Goal: Information Seeking & Learning: Learn about a topic

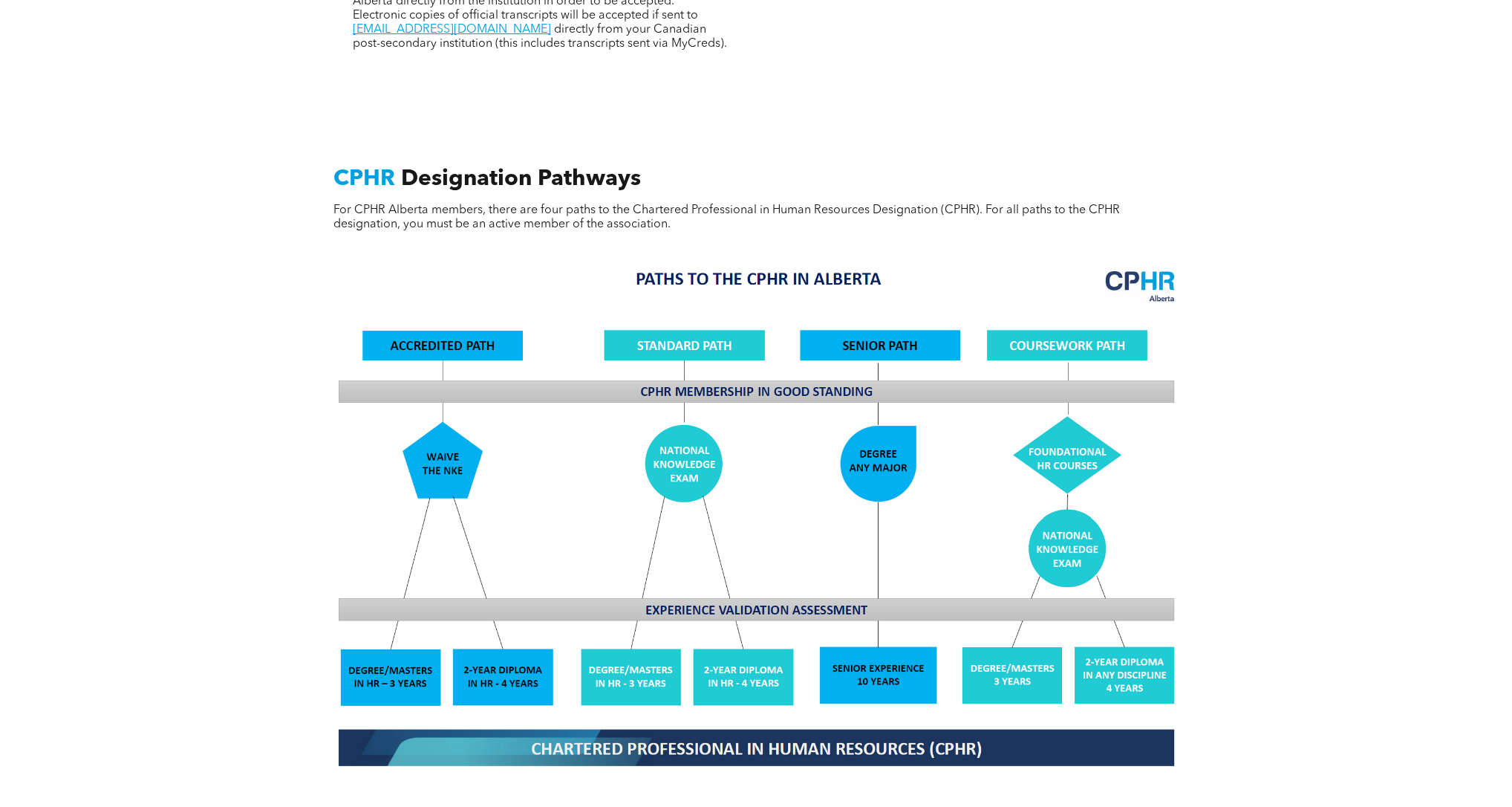
scroll to position [1027, 0]
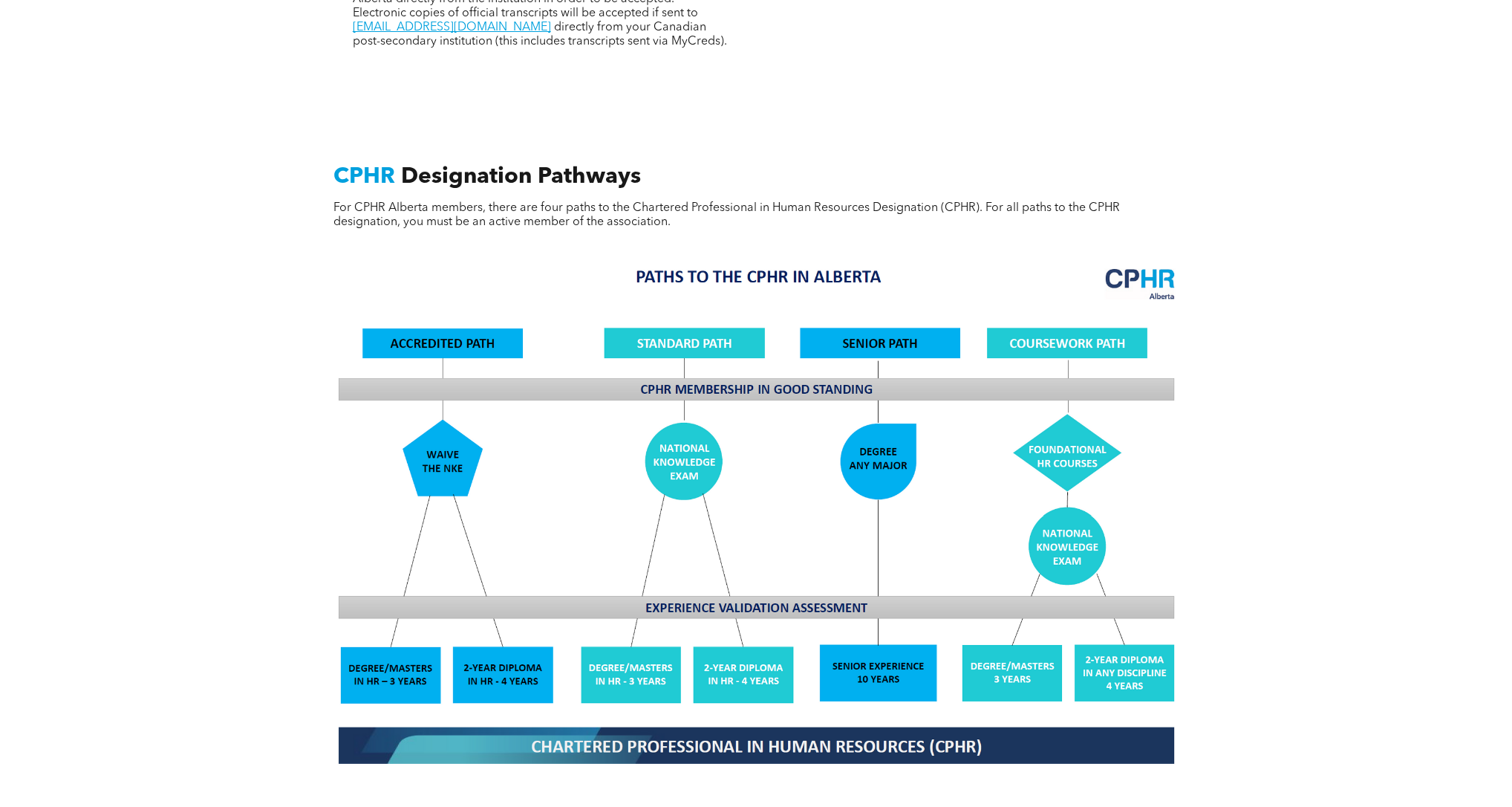
click at [1081, 650] on img at bounding box center [755, 514] width 860 height 518
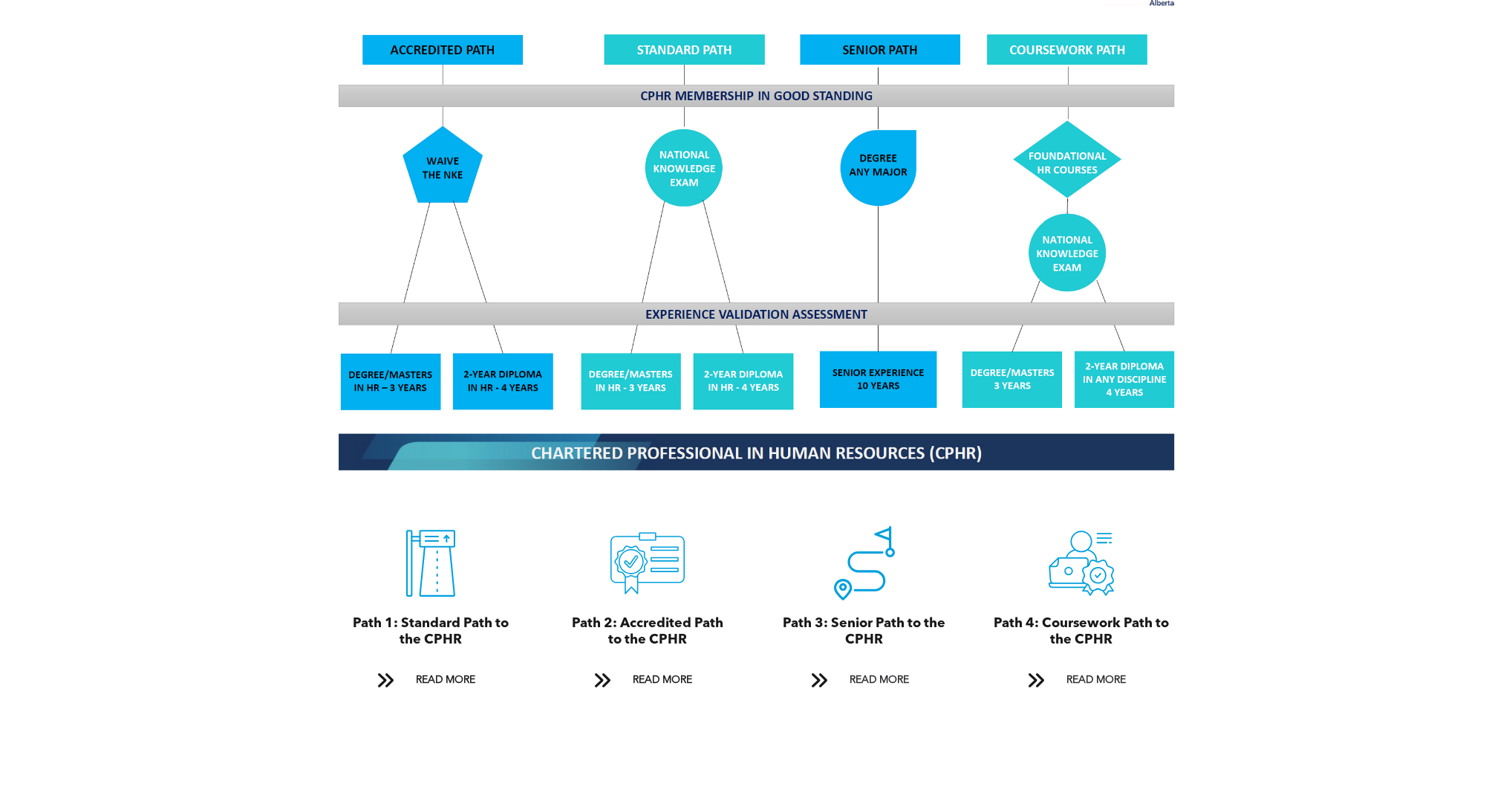
scroll to position [1327, 0]
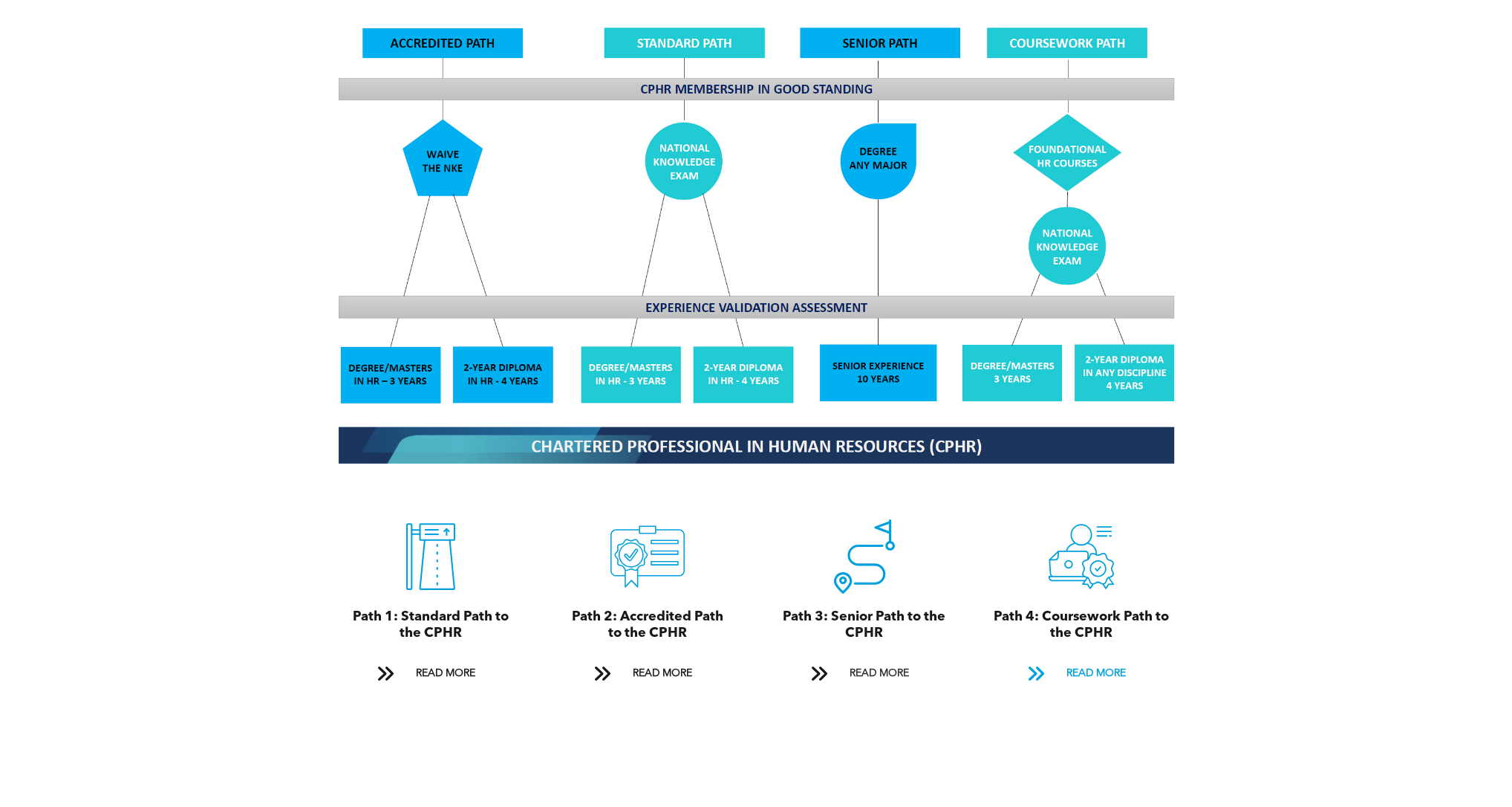
click at [1081, 660] on span "READ MORE" at bounding box center [1096, 673] width 70 height 28
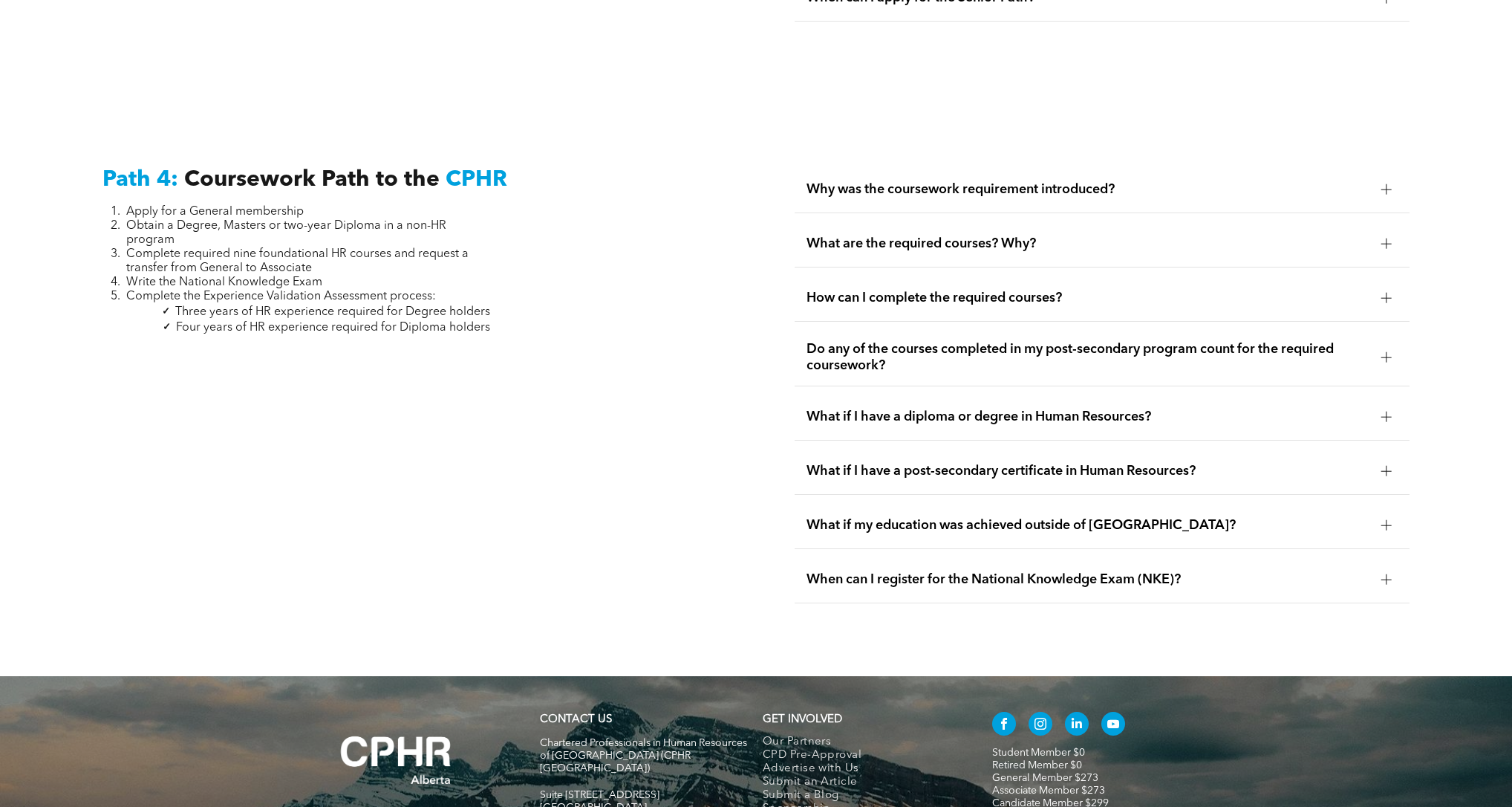
scroll to position [4356, 0]
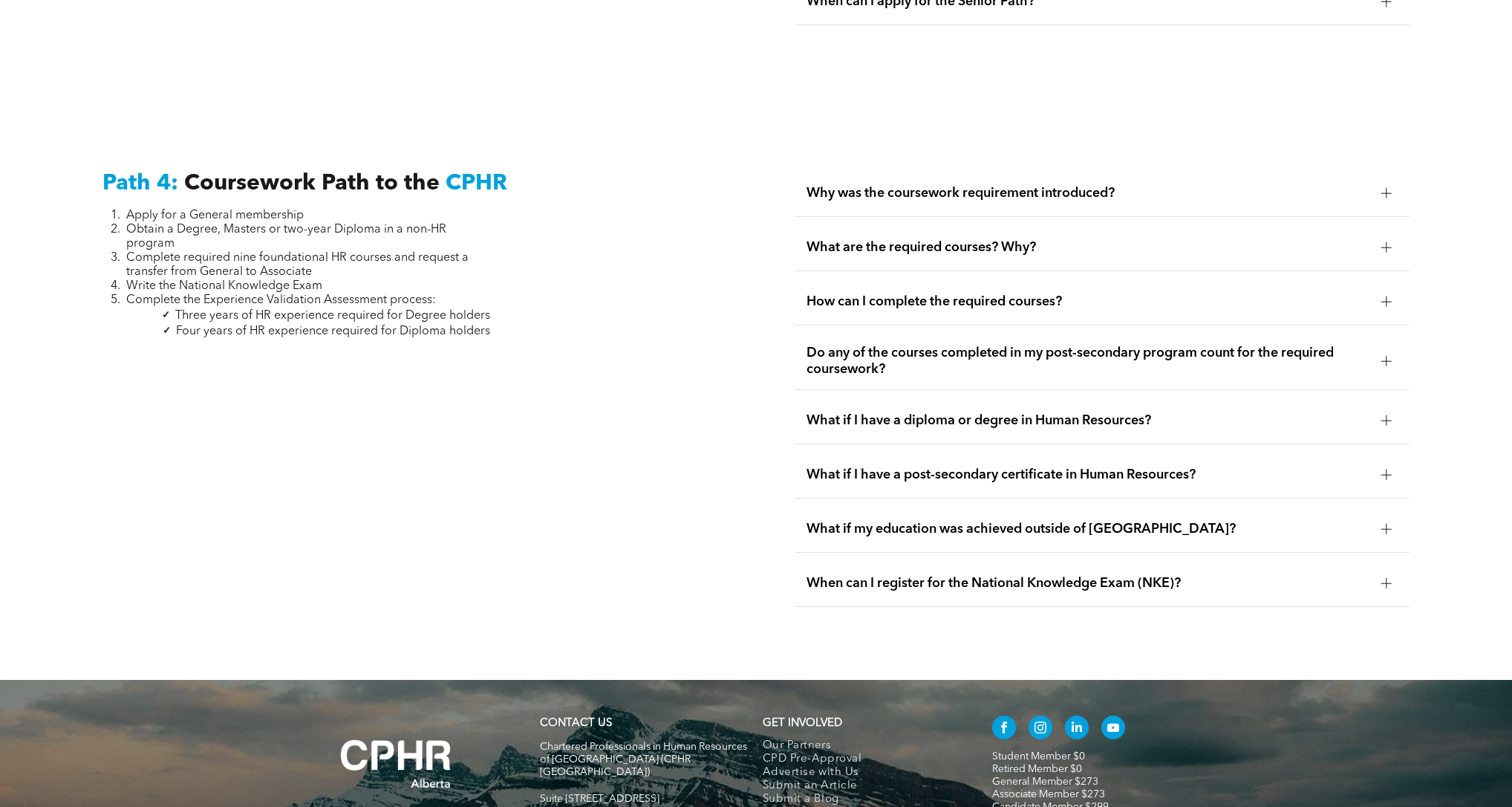
click at [978, 224] on div "What are the required courses? Why?" at bounding box center [1102, 247] width 615 height 47
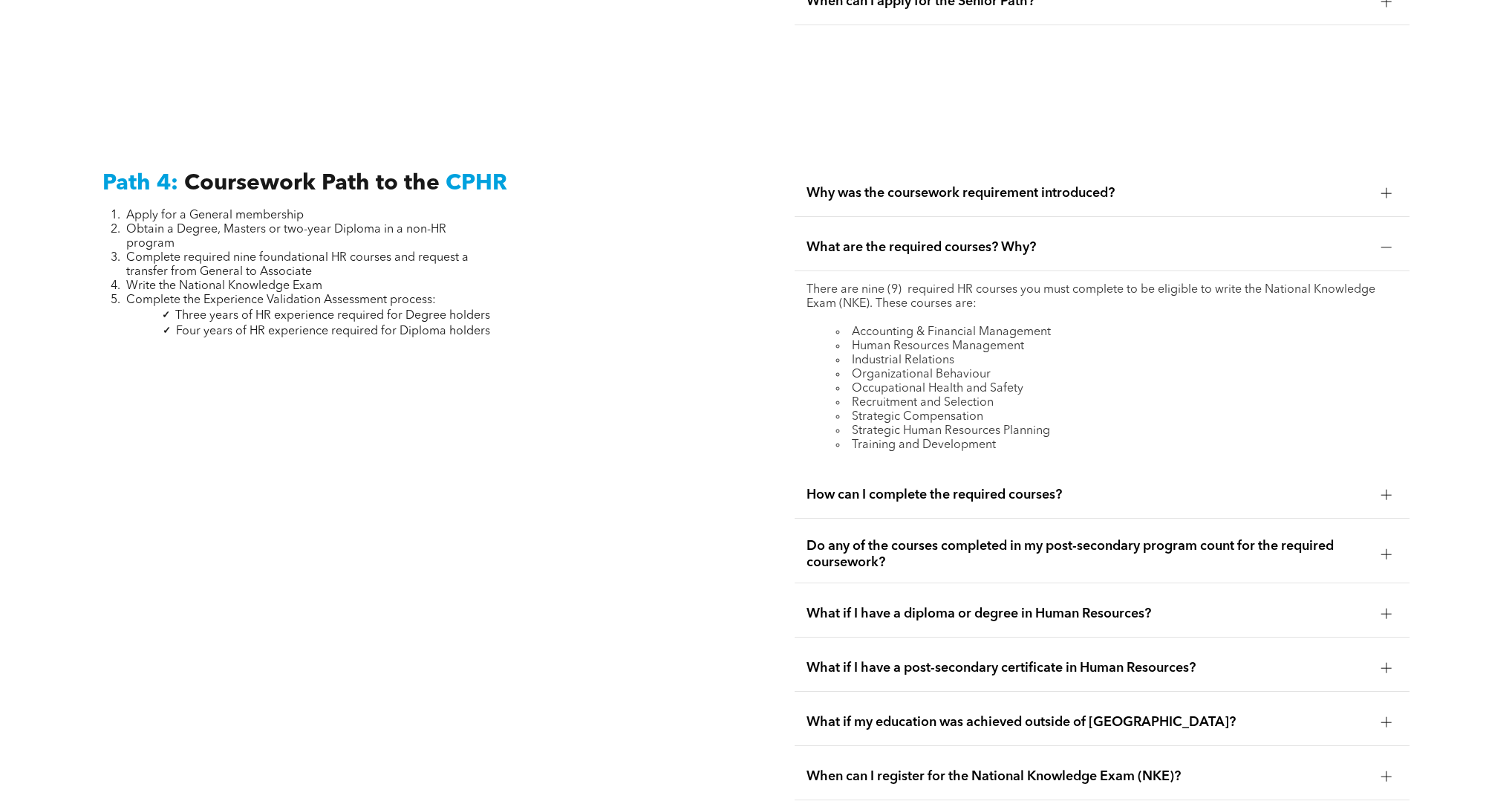
click at [966, 660] on span "What if I have a post-secondary certificate in Human Resources?" at bounding box center [1088, 668] width 563 height 16
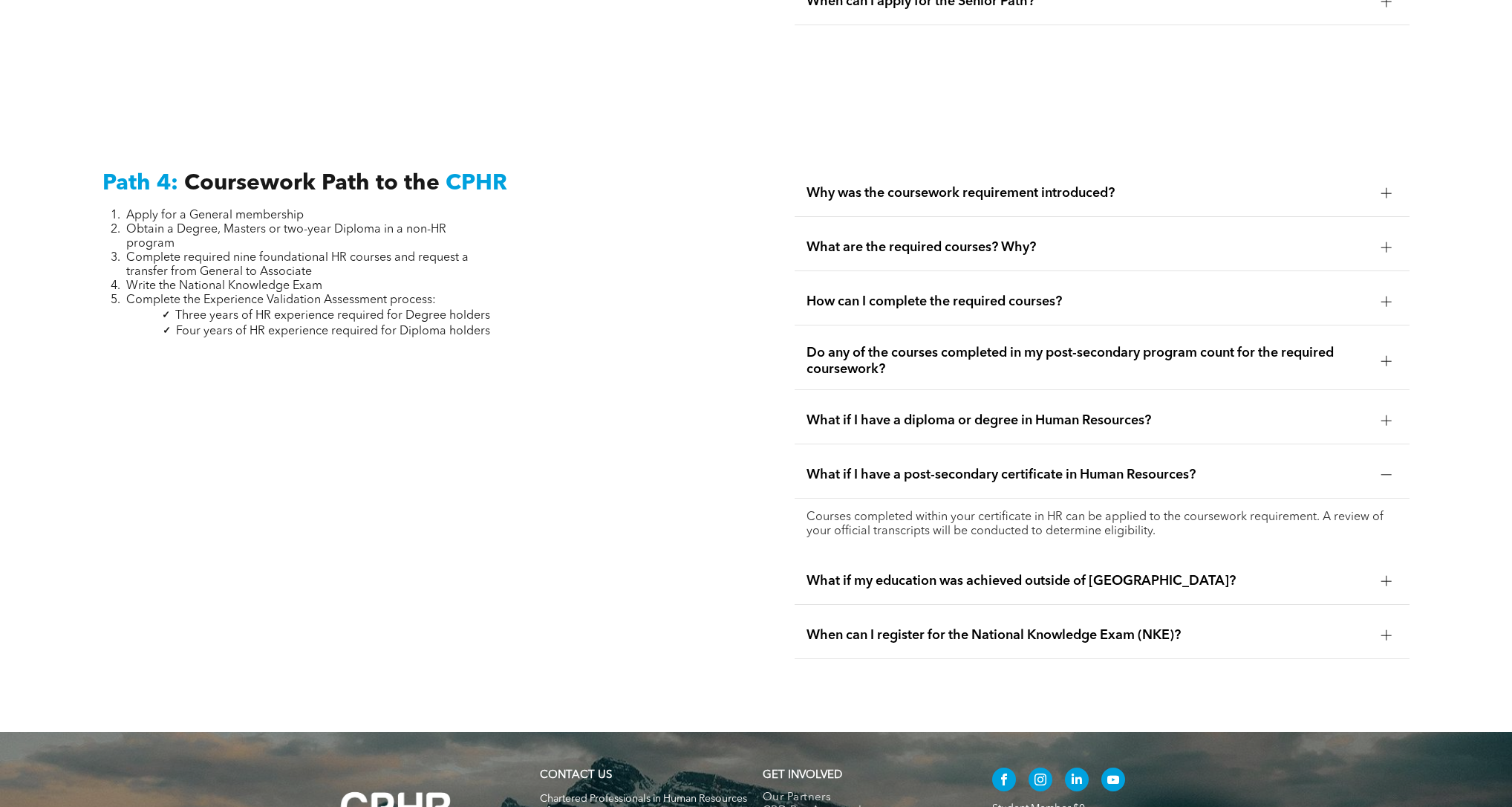
click at [1023, 627] on span "When can I register for the National Knowledge Exam (NKE)?" at bounding box center [1088, 635] width 563 height 16
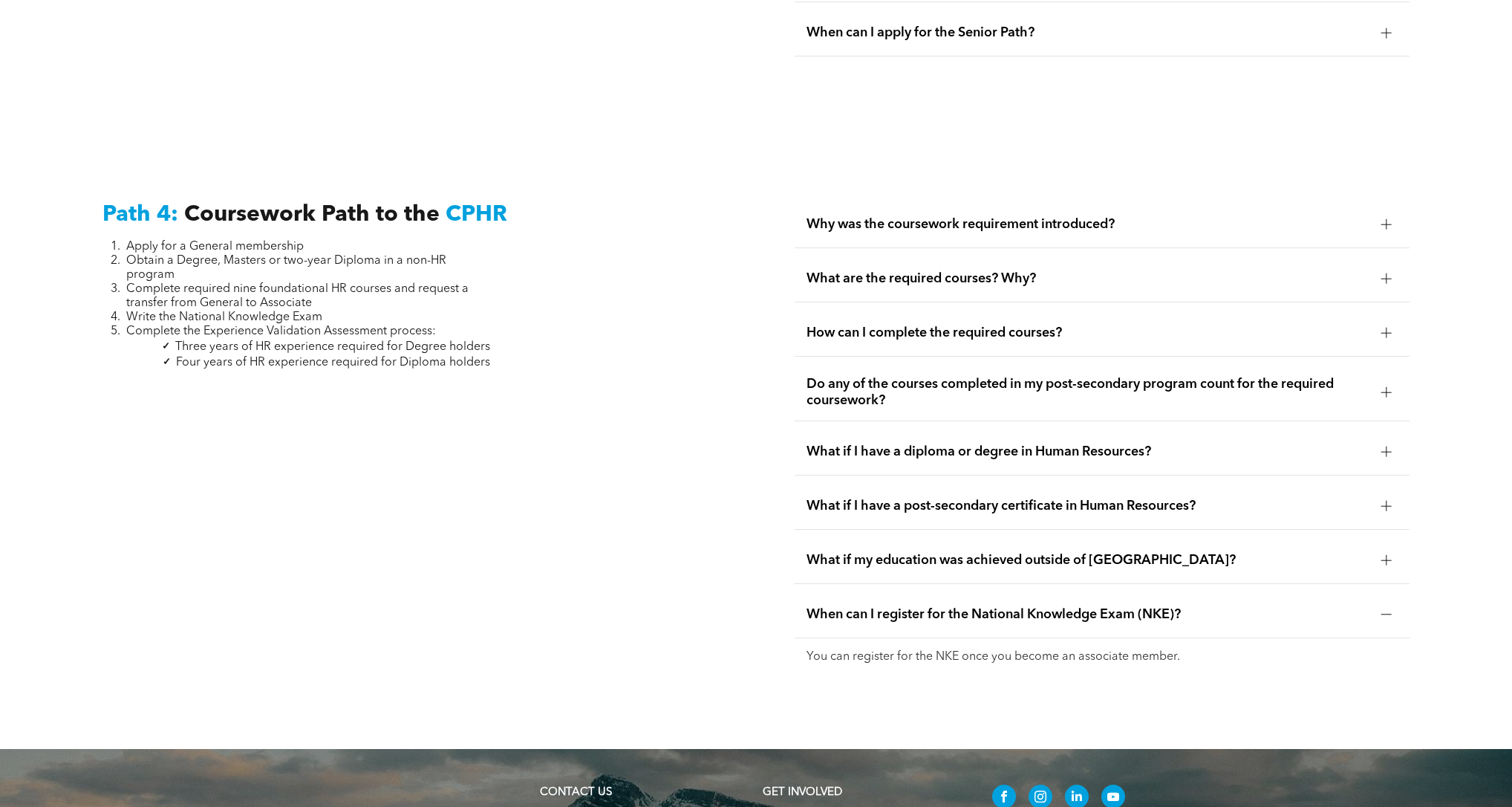
scroll to position [4316, 0]
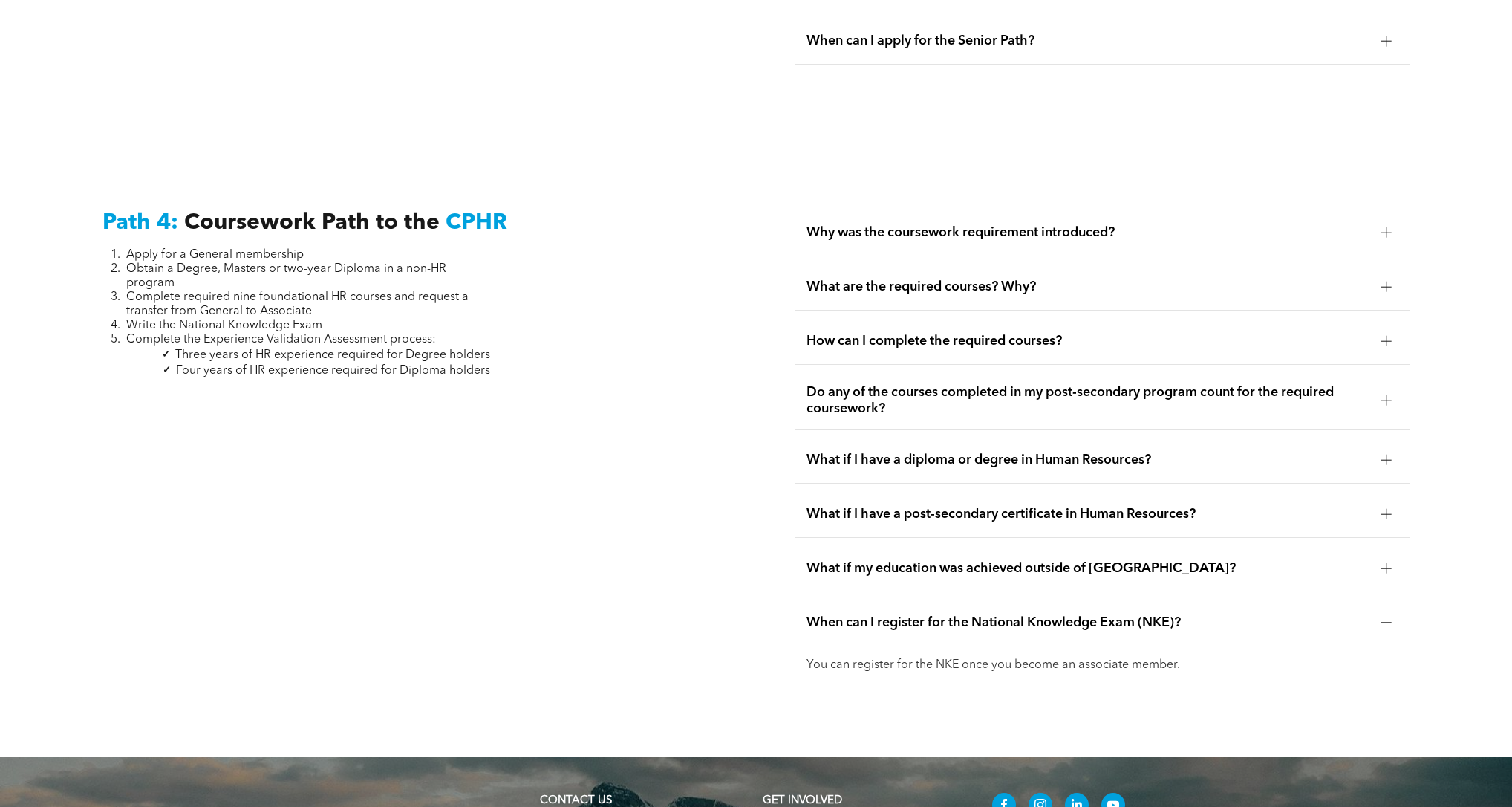
click at [1036, 506] on span "What if I have a post-secondary certificate in Human Resources?" at bounding box center [1088, 514] width 563 height 16
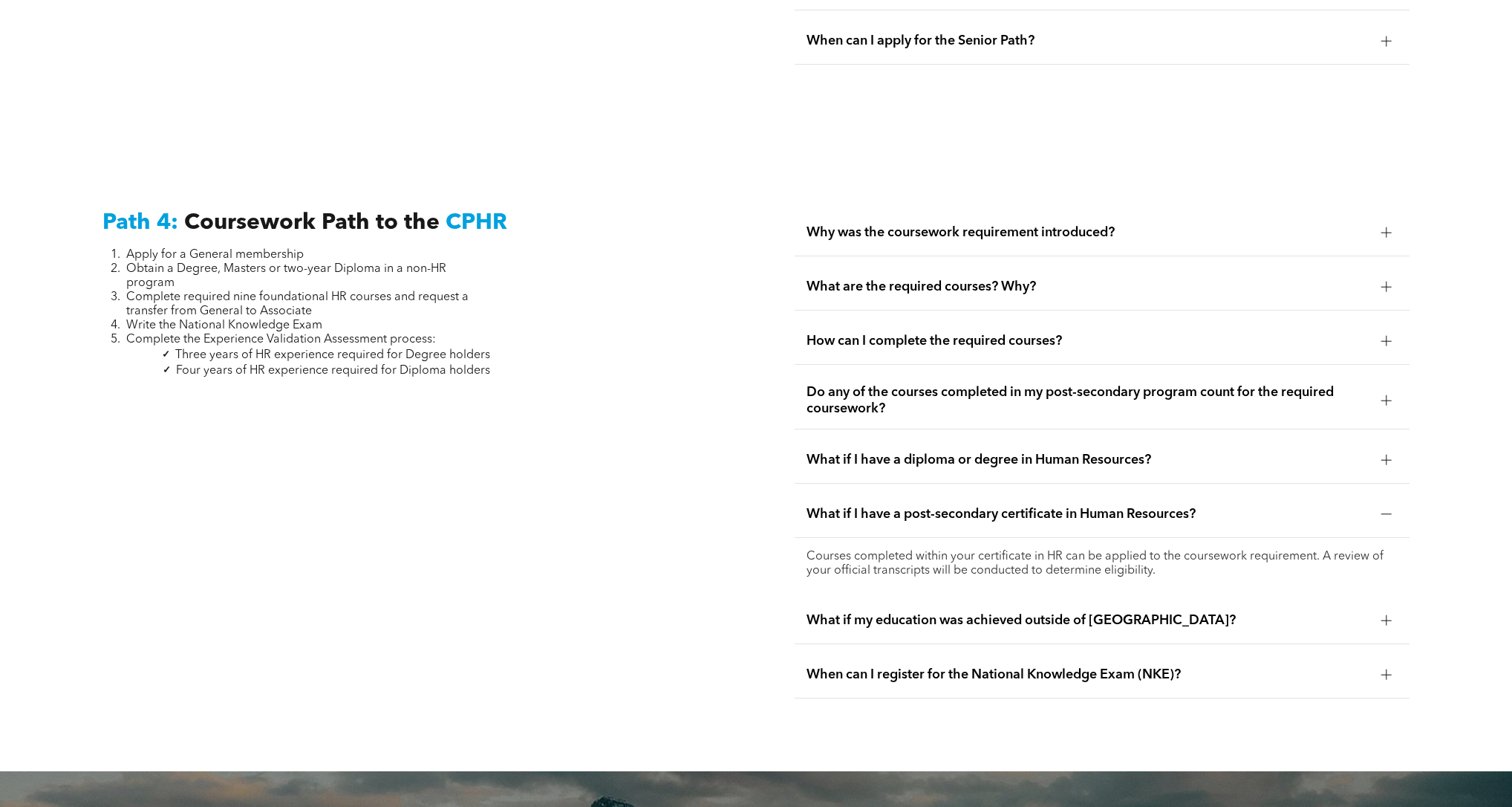
click at [987, 451] on span "What if I have a diploma or degree in Human Resources?" at bounding box center [1088, 459] width 563 height 16
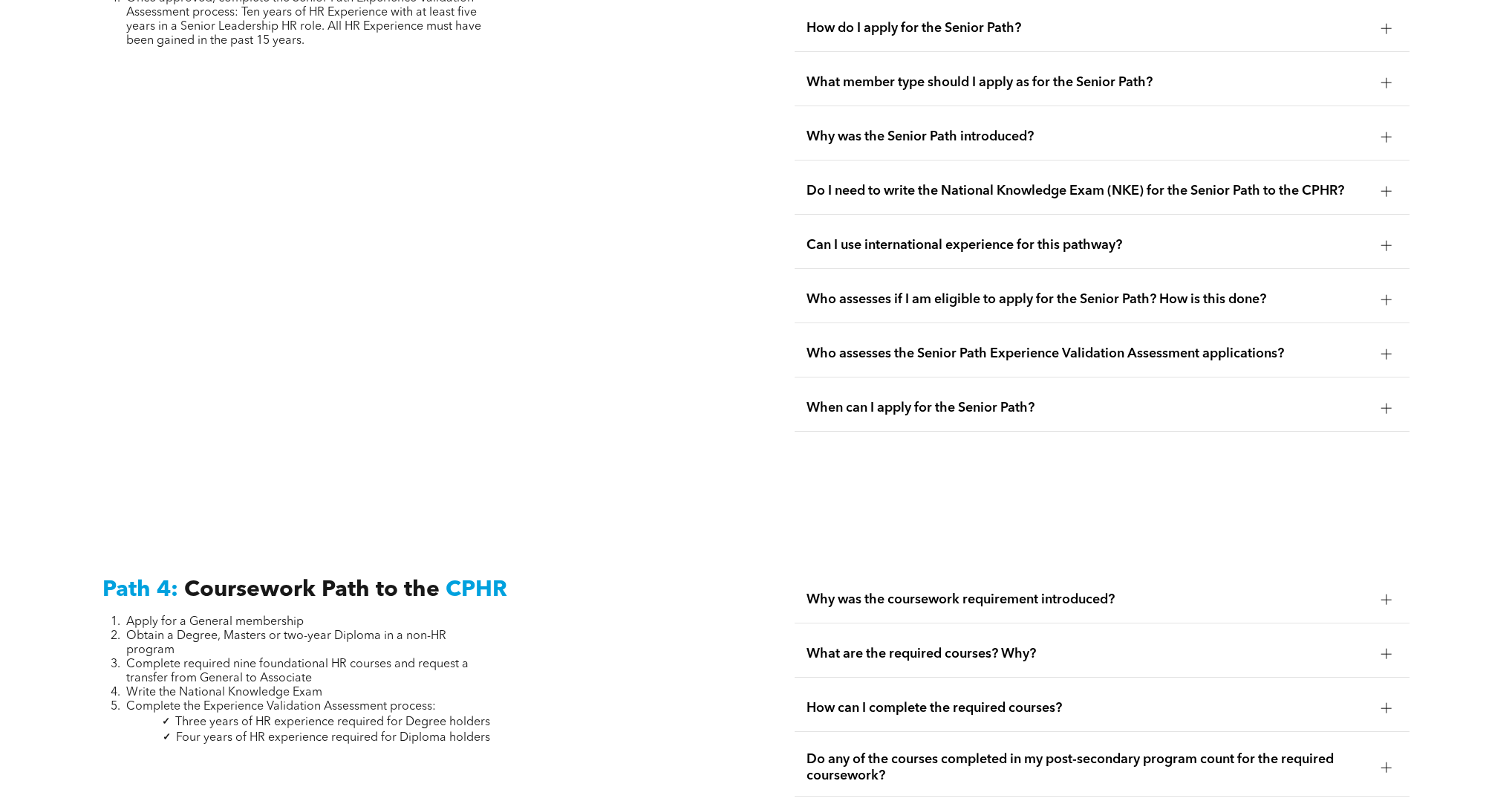
scroll to position [3919, 0]
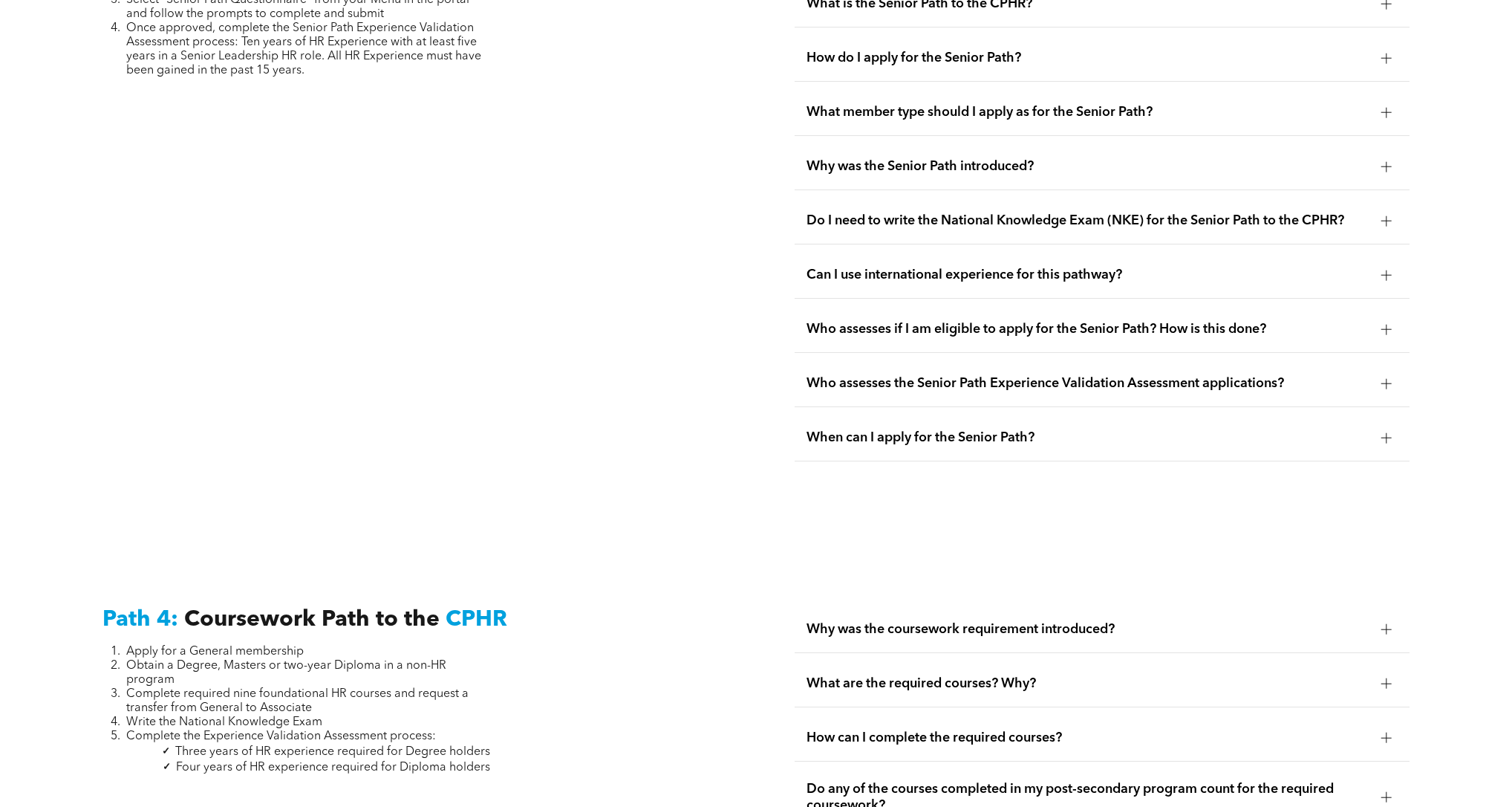
click at [914, 429] on span "When can I apply for the Senior Path?" at bounding box center [1088, 437] width 563 height 16
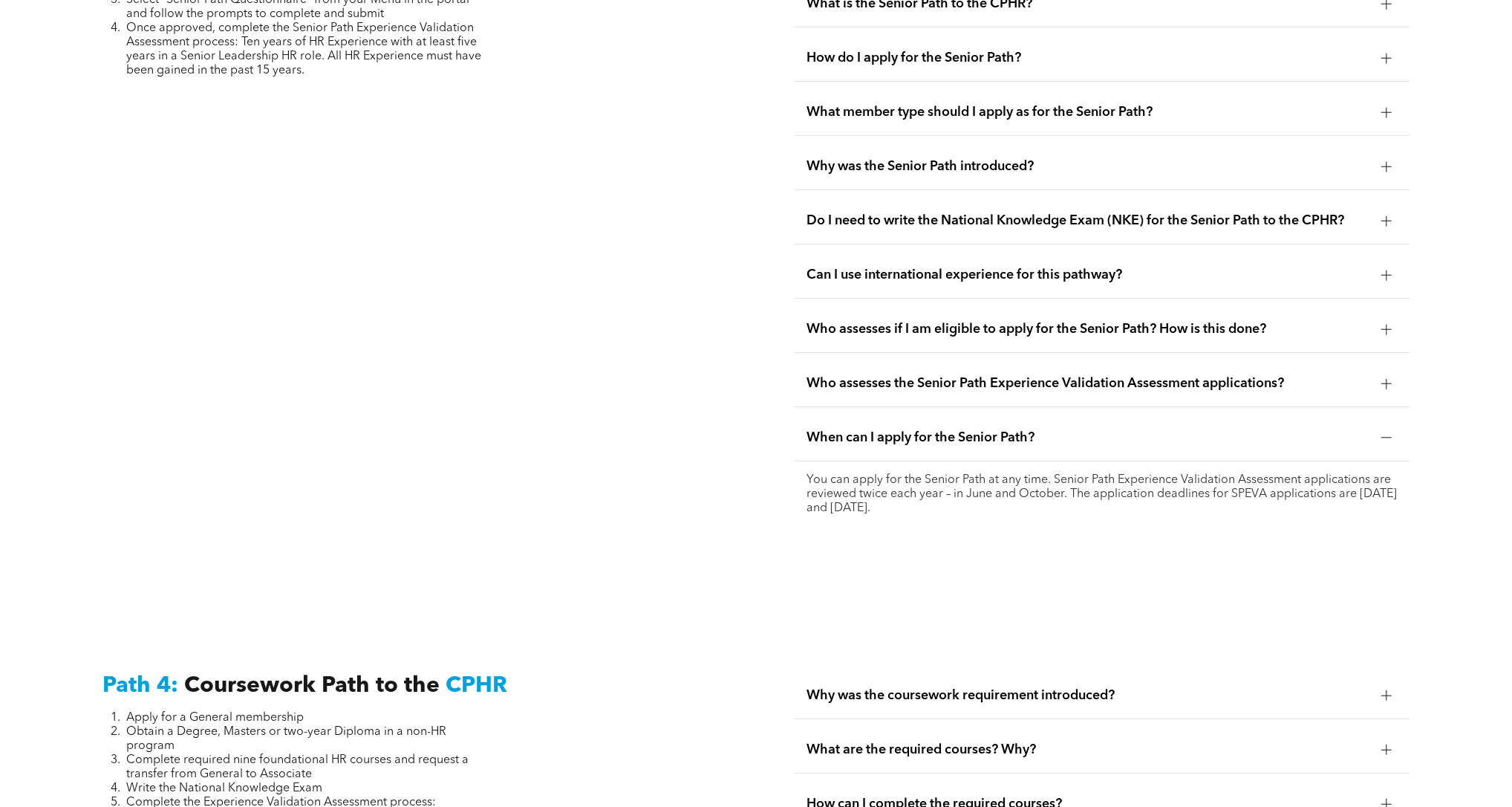
click at [926, 375] on span "Who assesses the Senior Path Experience Validation Assessment applications?" at bounding box center [1088, 383] width 563 height 16
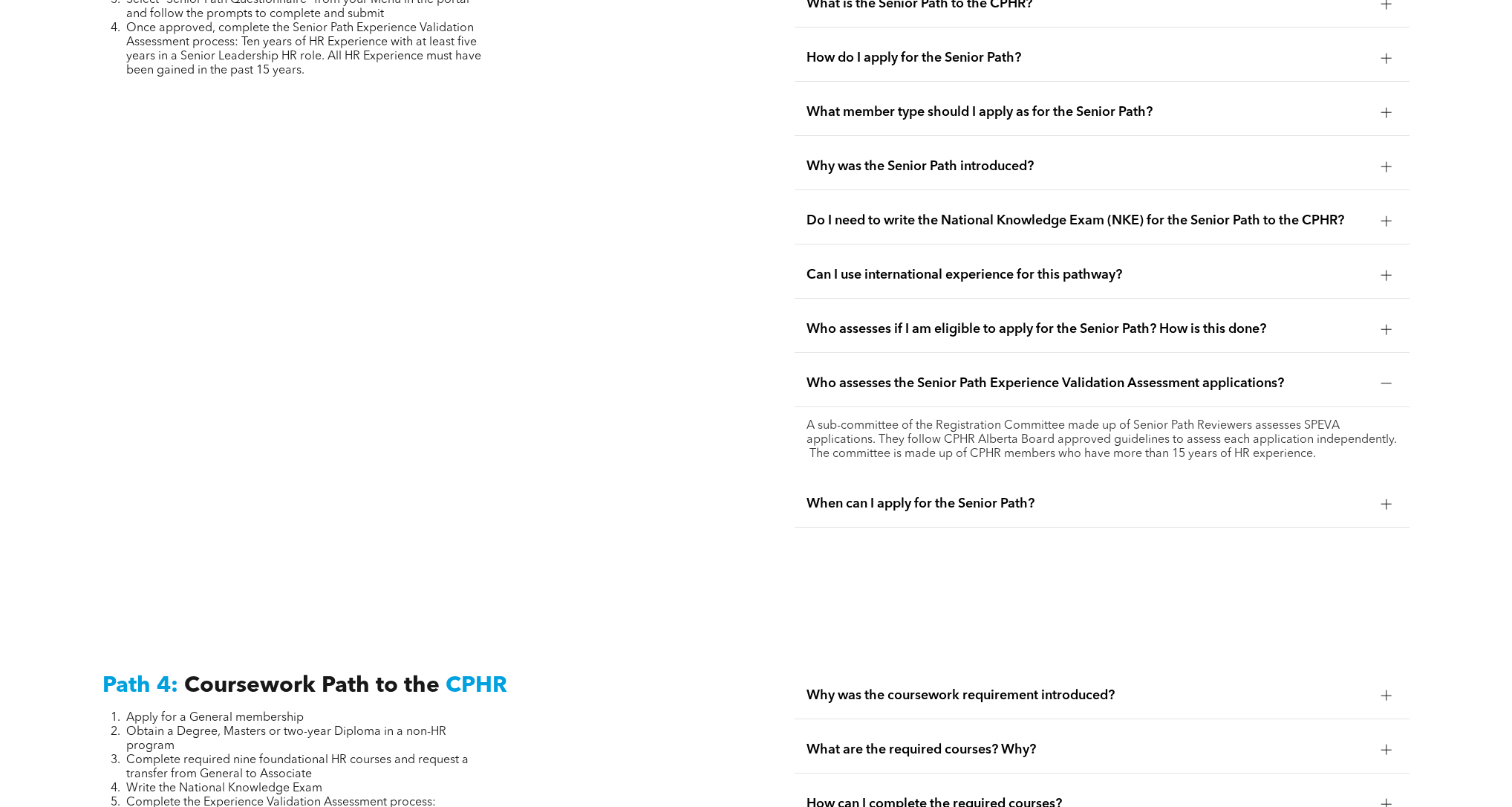
click at [998, 212] on span "Do I need to write the National Knowledge Exam (NKE) for the Senior Path to the…" at bounding box center [1088, 220] width 563 height 16
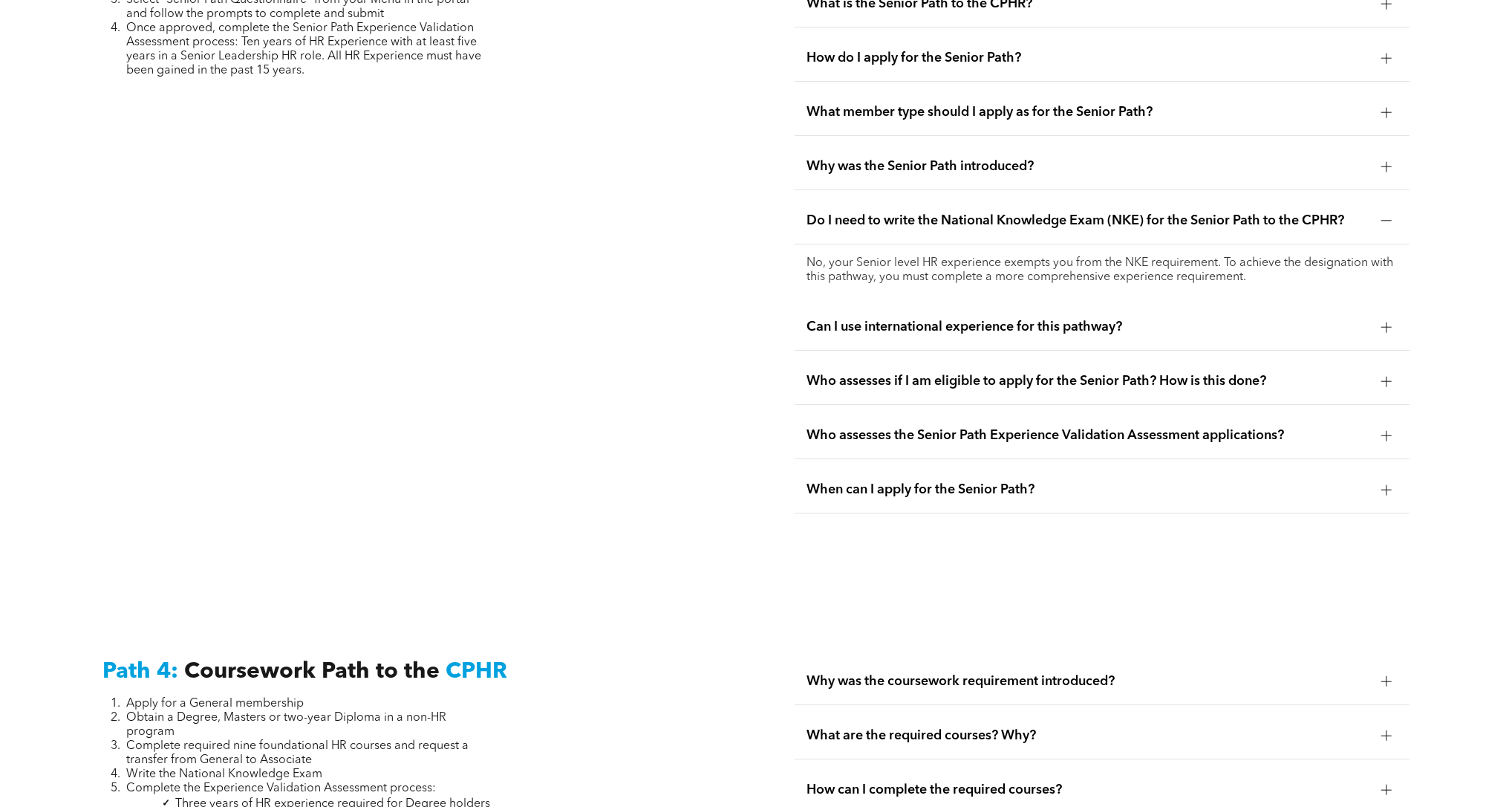
click at [1040, 158] on span "Why was the Senior Path introduced?" at bounding box center [1088, 166] width 563 height 16
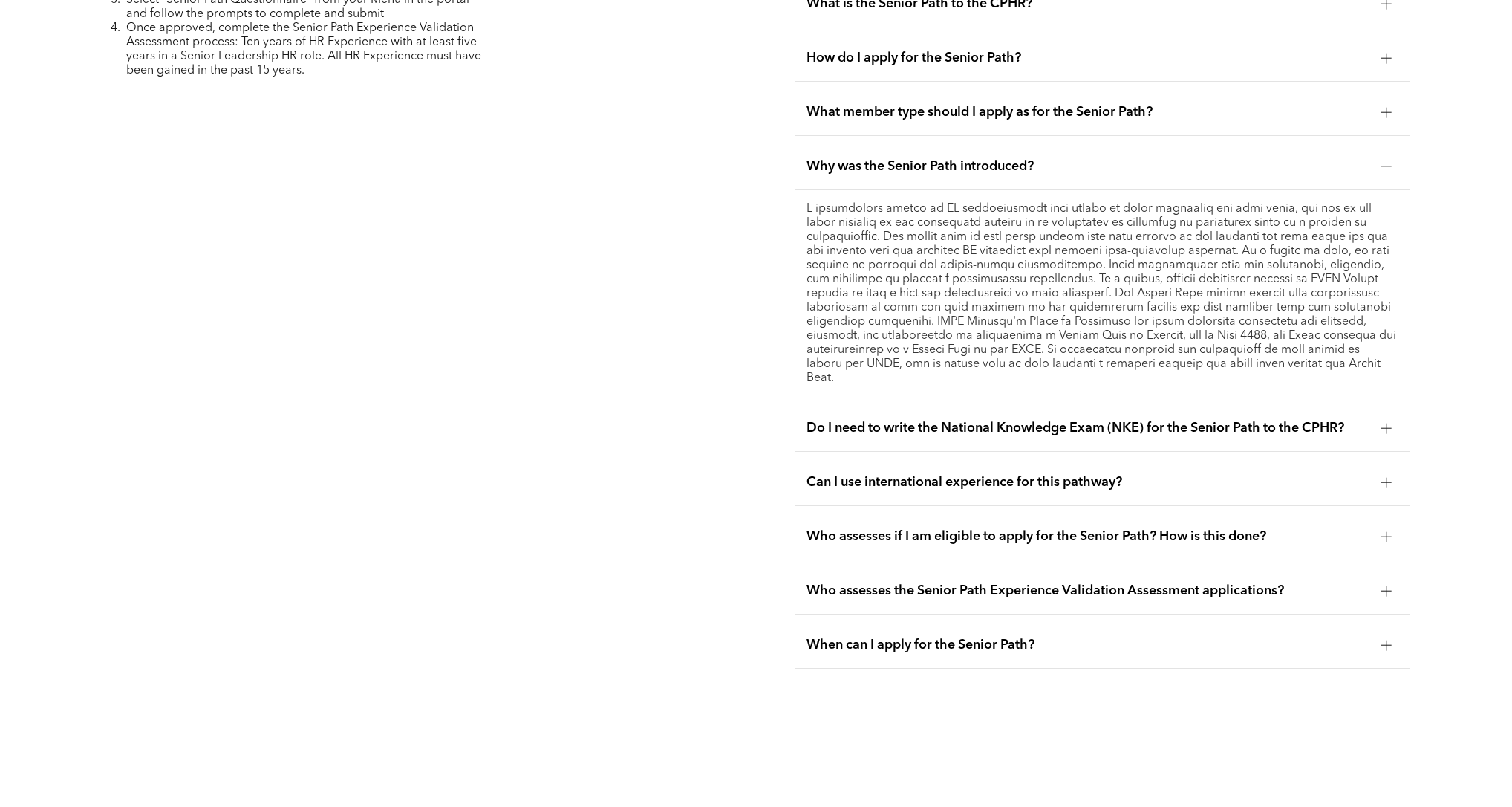
click at [914, 104] on span "What member type should I apply as for the Senior Path?" at bounding box center [1088, 112] width 563 height 16
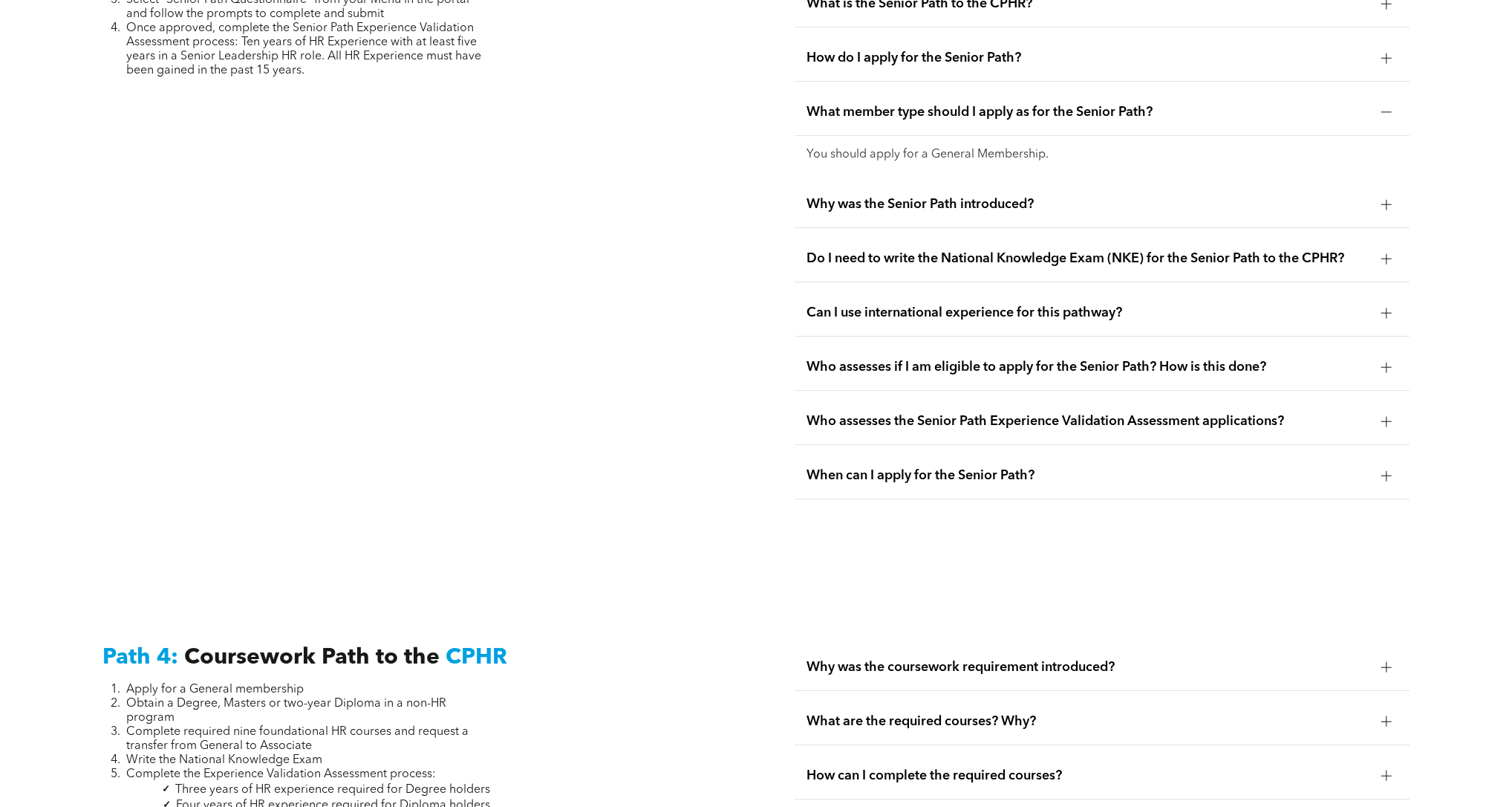
click at [862, 50] on span "How do I apply for the Senior Path?" at bounding box center [1088, 58] width 563 height 16
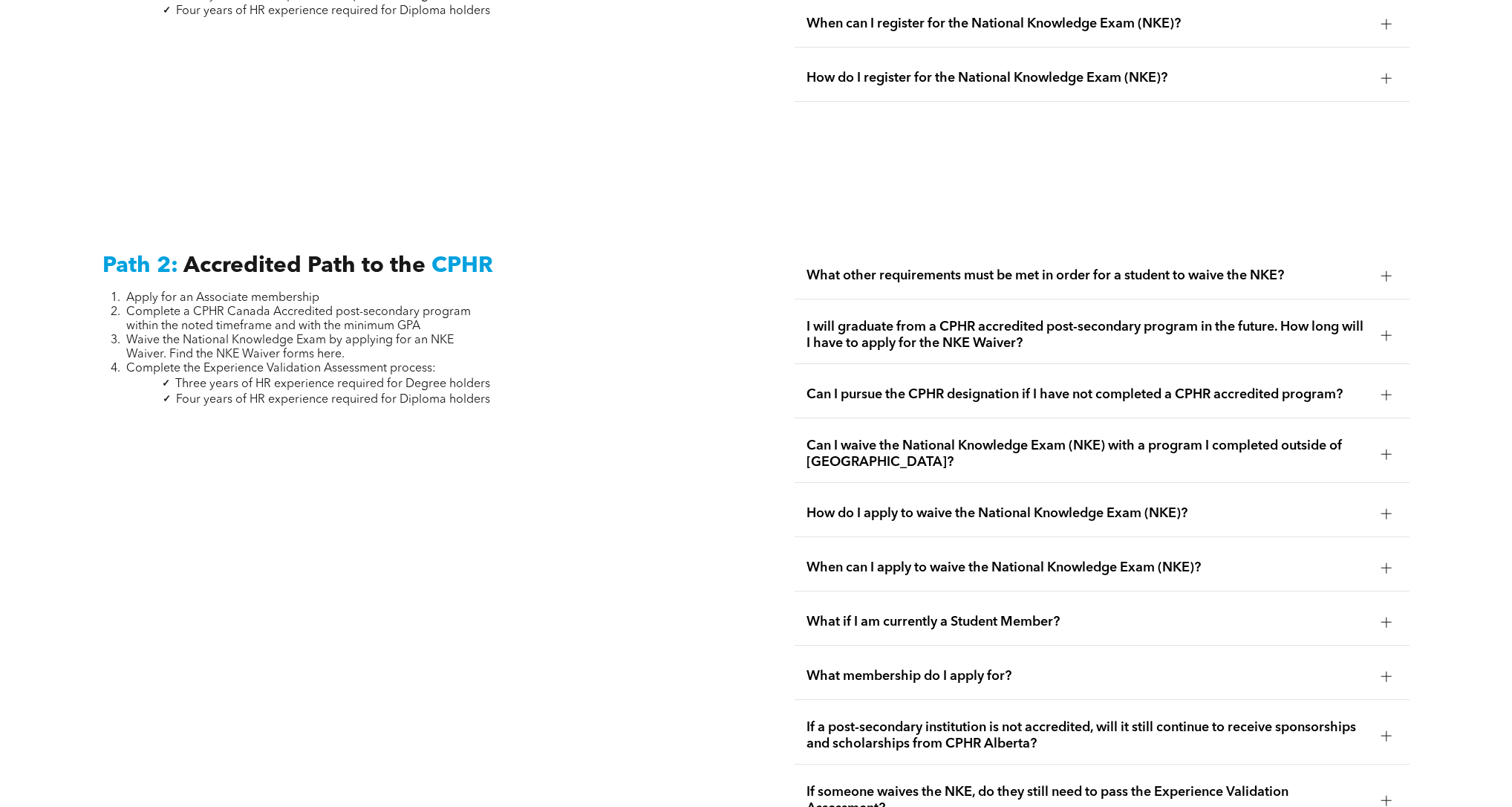
scroll to position [2242, 0]
